Goal: Transaction & Acquisition: Subscribe to service/newsletter

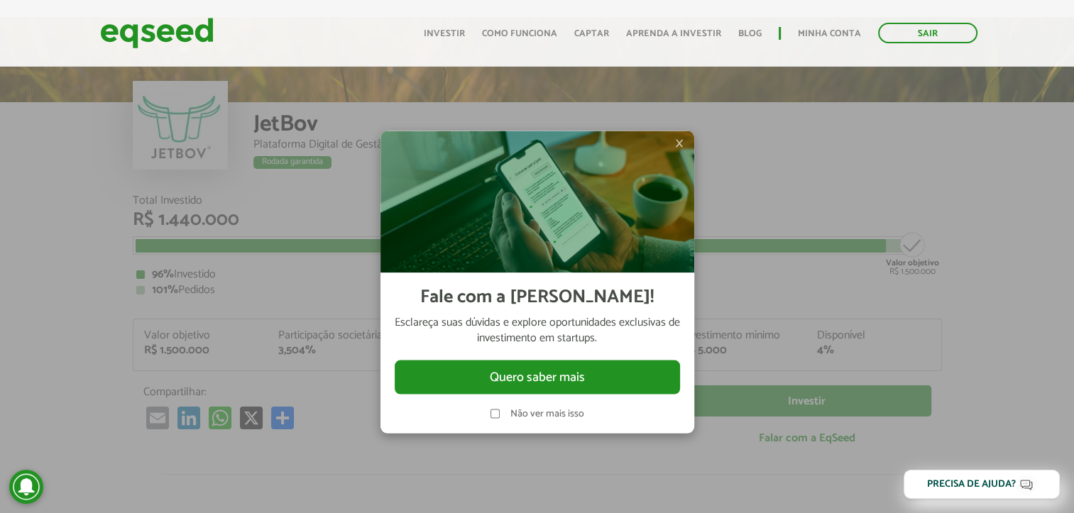
click at [679, 147] on span "×" at bounding box center [679, 142] width 9 height 17
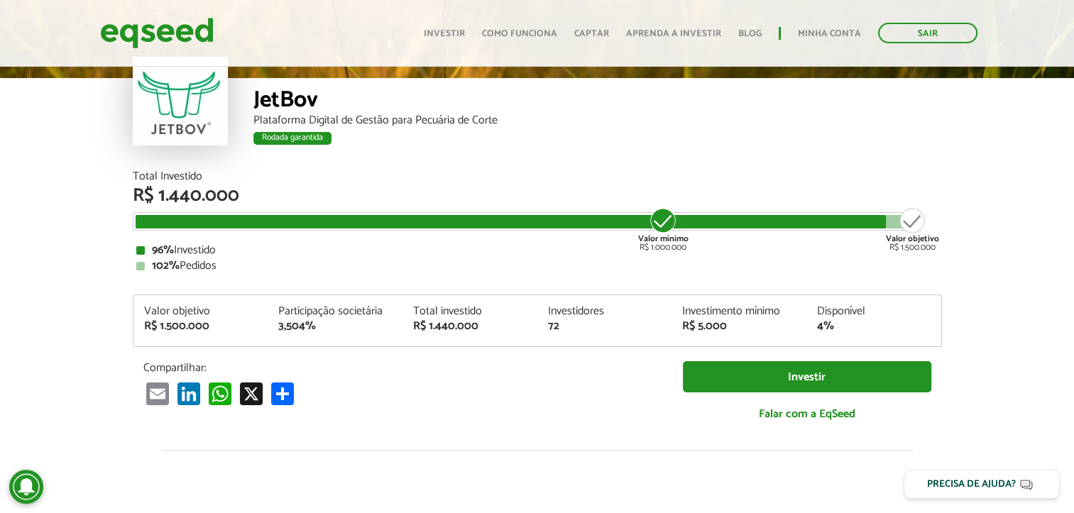
scroll to position [47, 0]
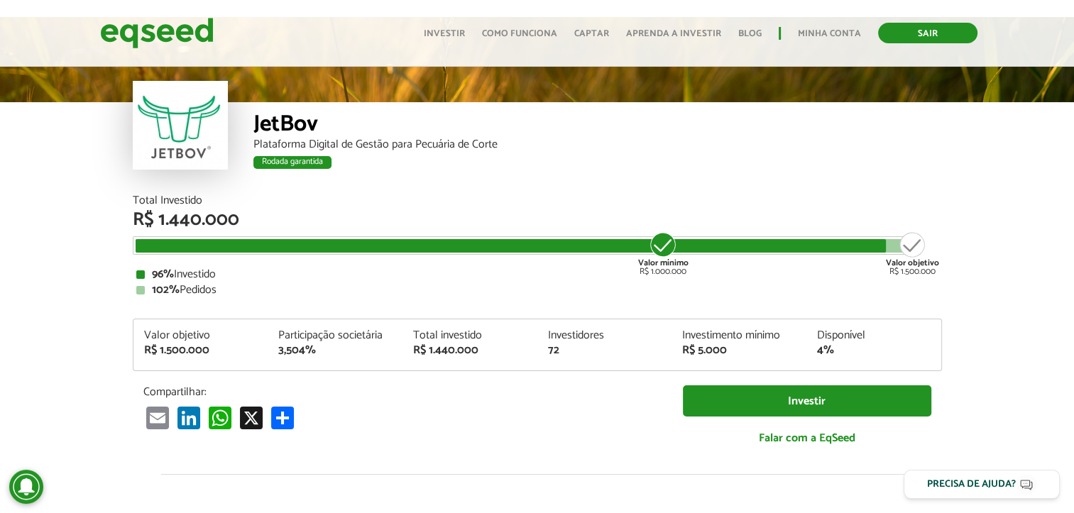
click at [948, 29] on link "Sair" at bounding box center [927, 33] width 99 height 21
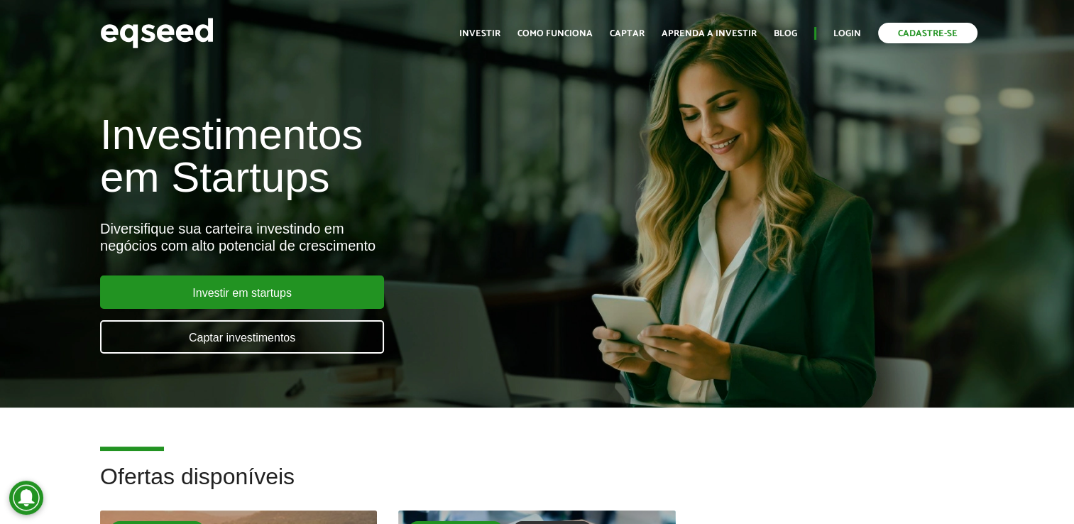
click at [900, 30] on link "Cadastre-se" at bounding box center [927, 33] width 99 height 21
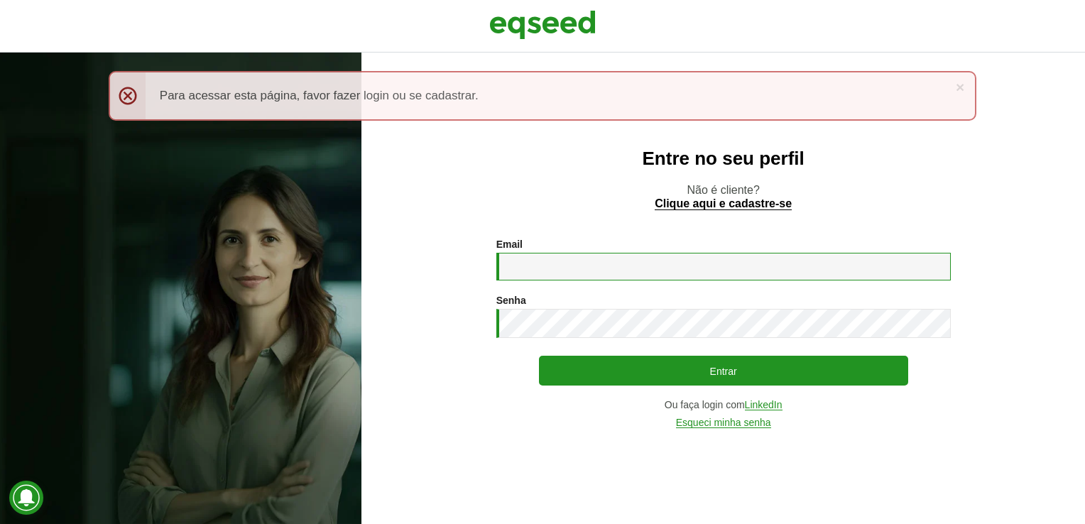
click at [586, 268] on input "Email *" at bounding box center [723, 267] width 454 height 28
type input "**********"
